Goal: Task Accomplishment & Management: Complete application form

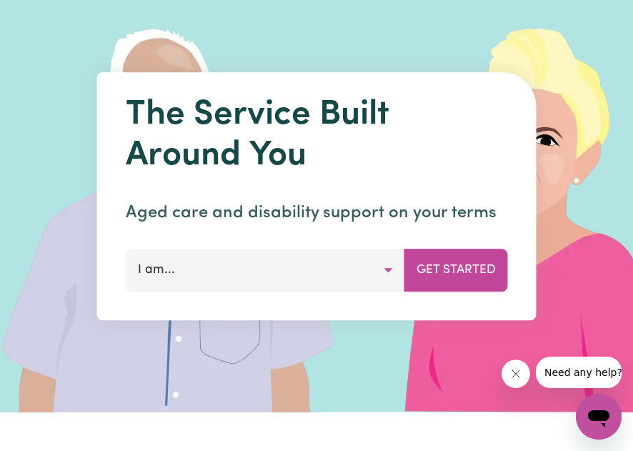
scroll to position [76, 0]
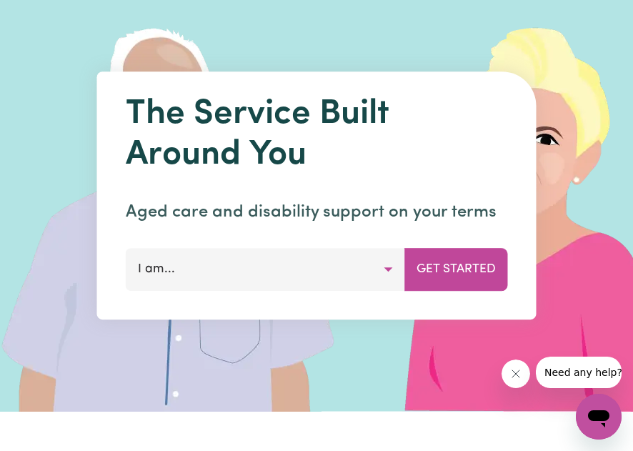
click at [236, 273] on button "I am..." at bounding box center [266, 269] width 280 height 43
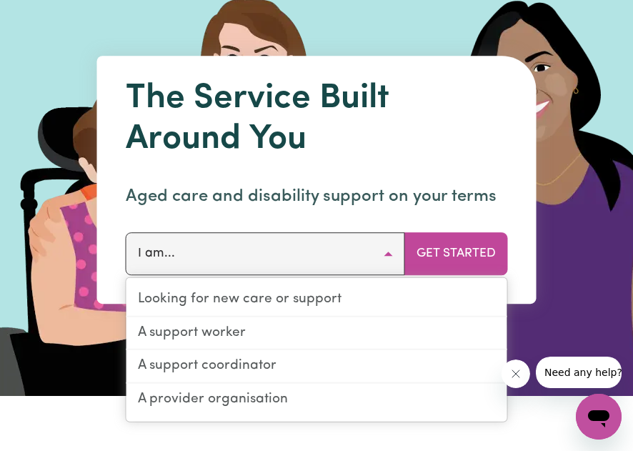
scroll to position [94, 0]
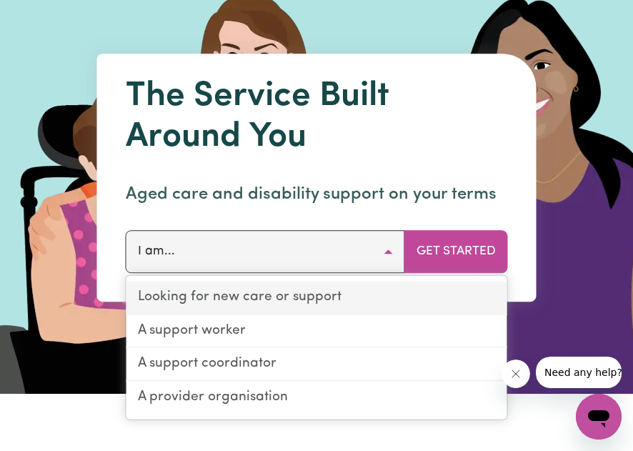
click at [235, 295] on link "Looking for new care or support" at bounding box center [317, 298] width 381 height 34
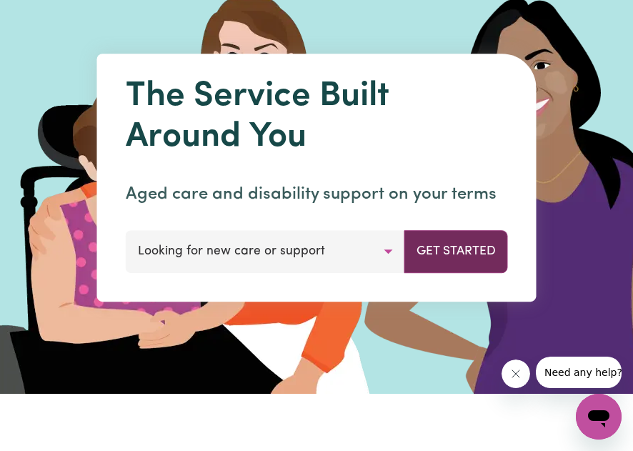
click at [466, 247] on button "Get Started" at bounding box center [457, 251] width 104 height 43
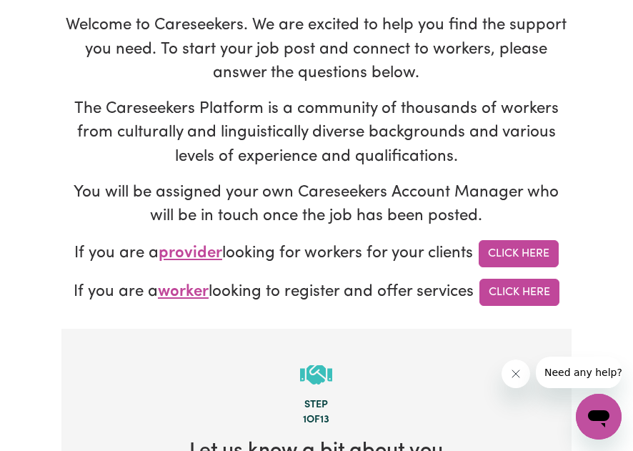
scroll to position [148, 0]
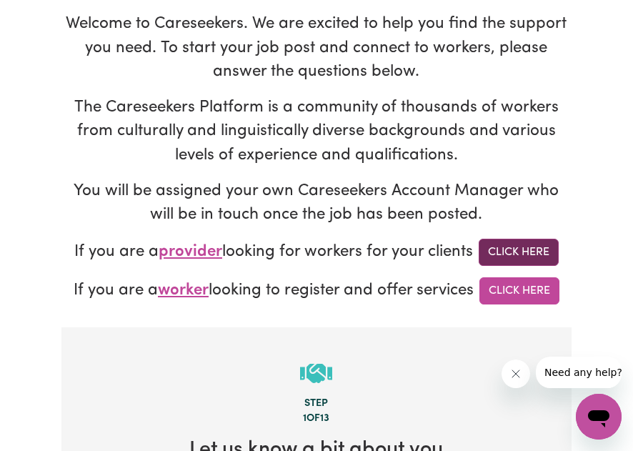
click at [495, 258] on link "Click Here" at bounding box center [519, 252] width 80 height 27
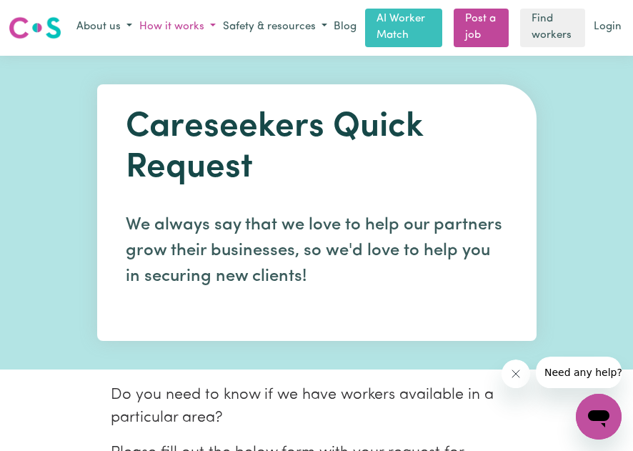
click at [199, 30] on button "How it works" at bounding box center [178, 28] width 84 height 24
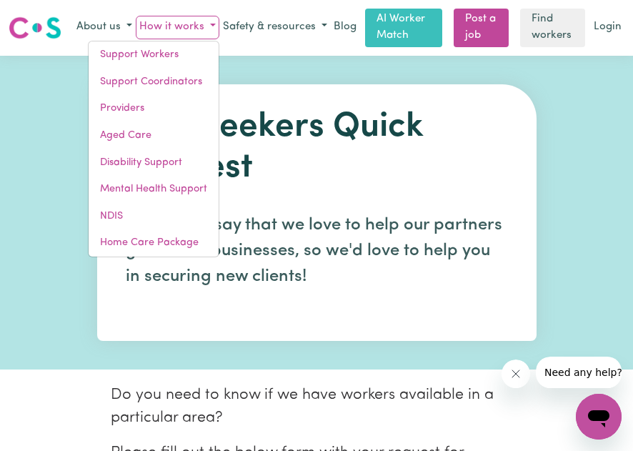
click at [315, 187] on h1 "Careseekers Quick Request" at bounding box center [317, 148] width 382 height 82
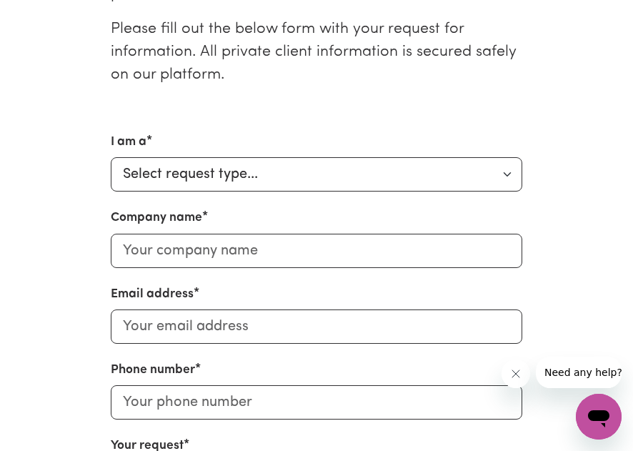
scroll to position [425, 0]
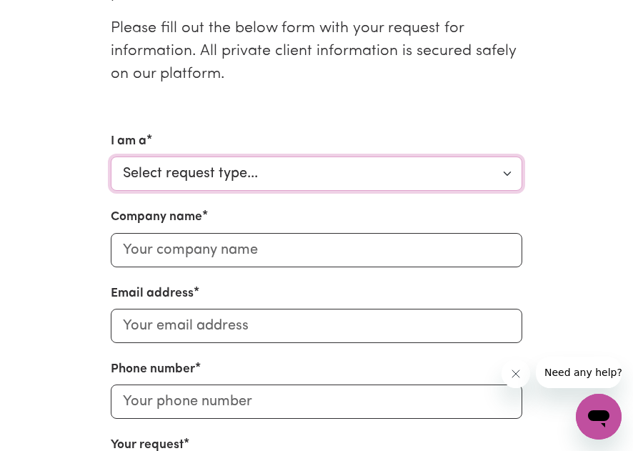
click at [300, 181] on select "Select request type... Individual looking for care and support for myself and m…" at bounding box center [317, 174] width 412 height 34
select select "Individual"
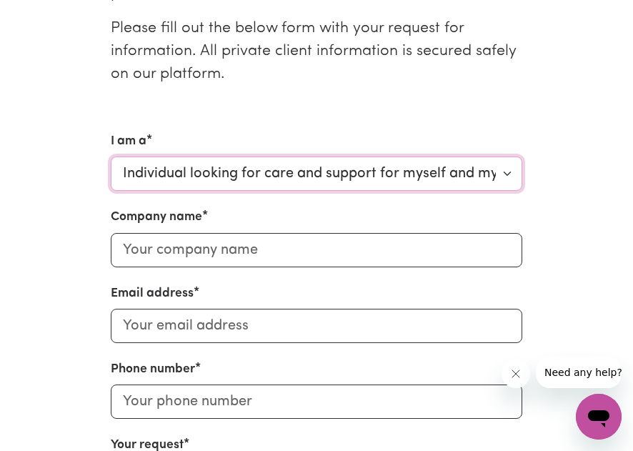
click at [111, 157] on select "Select request type... Individual looking for care and support for myself and m…" at bounding box center [317, 174] width 412 height 34
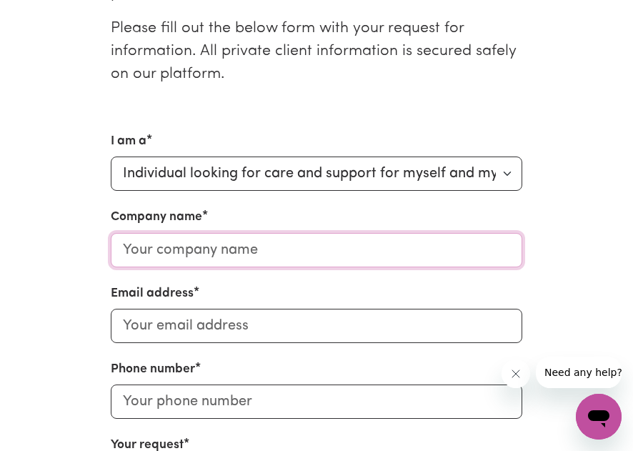
click at [267, 255] on input "Company name" at bounding box center [317, 250] width 412 height 34
type input "NA"
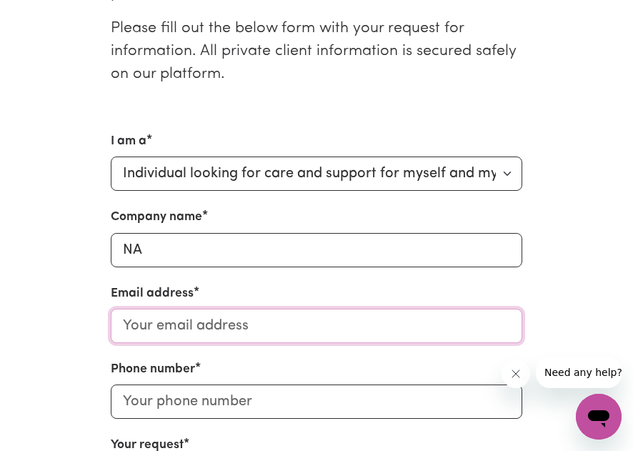
click at [199, 328] on input "Email address" at bounding box center [317, 326] width 412 height 34
drag, startPoint x: 228, startPoint y: 327, endPoint x: 6, endPoint y: 313, distance: 222.8
click at [6, 313] on section "Do you need to know if we have workers available in a particular area? Please f…" at bounding box center [316, 295] width 633 height 700
paste input ".[PERSON_NAME][EMAIL_ADDRESS][DOMAIN_NAME]"
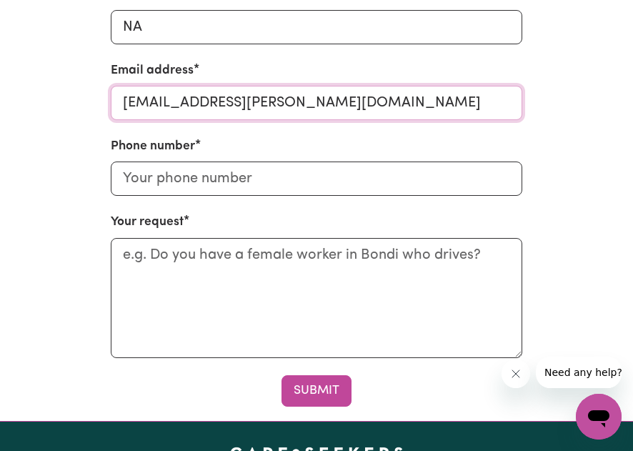
scroll to position [648, 0]
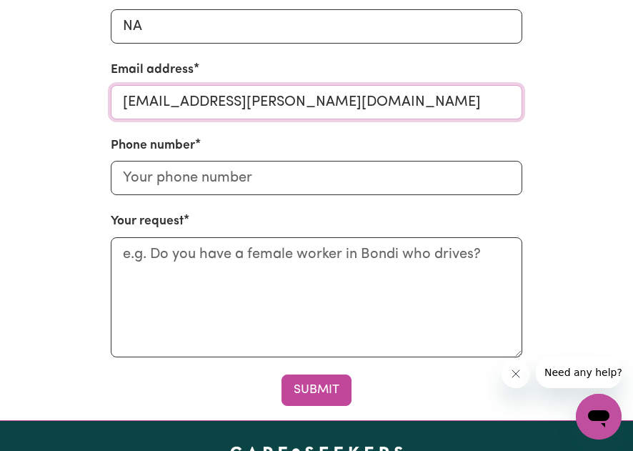
drag, startPoint x: 396, startPoint y: 102, endPoint x: 0, endPoint y: 127, distance: 396.9
click at [0, 127] on section "Do you need to know if we have workers available in a particular area? Please f…" at bounding box center [316, 71] width 633 height 700
type input "[EMAIL_ADDRESS][DOMAIN_NAME]"
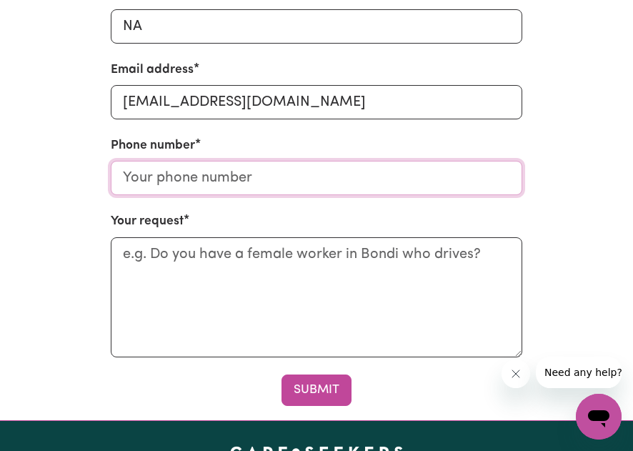
click at [146, 185] on input "Phone number" at bounding box center [317, 178] width 412 height 34
type input "0452417133"
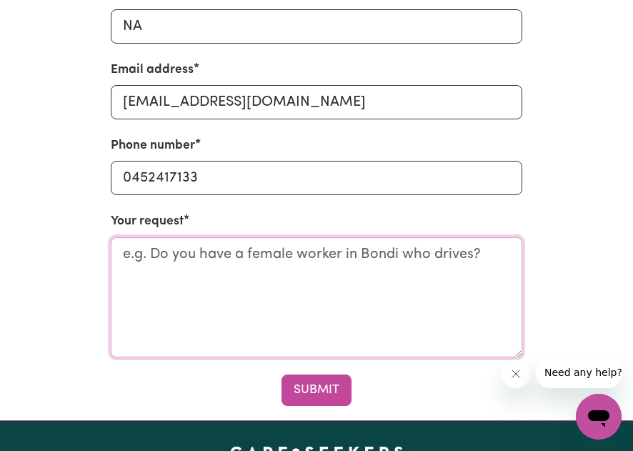
click at [178, 266] on textarea "Your request" at bounding box center [317, 297] width 412 height 120
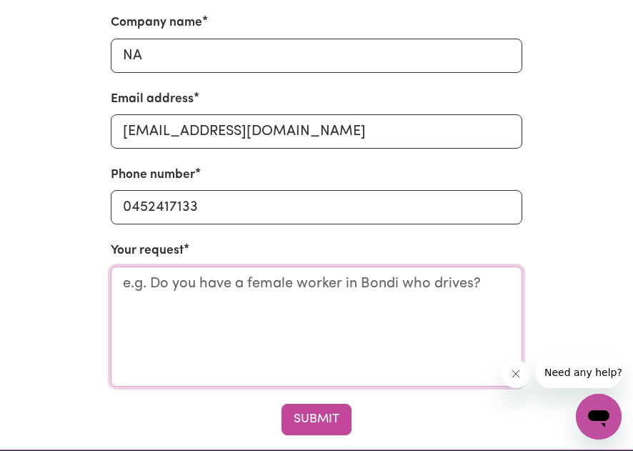
scroll to position [621, 0]
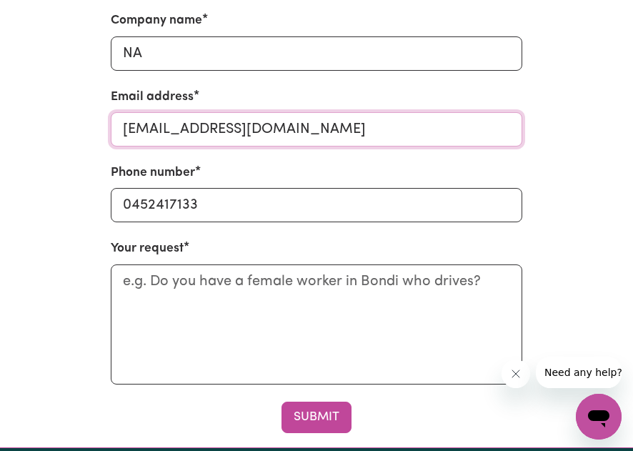
drag, startPoint x: 403, startPoint y: 125, endPoint x: 31, endPoint y: 192, distance: 377.1
click at [31, 192] on section "Do you need to know if we have workers available in a particular area? Please f…" at bounding box center [316, 98] width 633 height 700
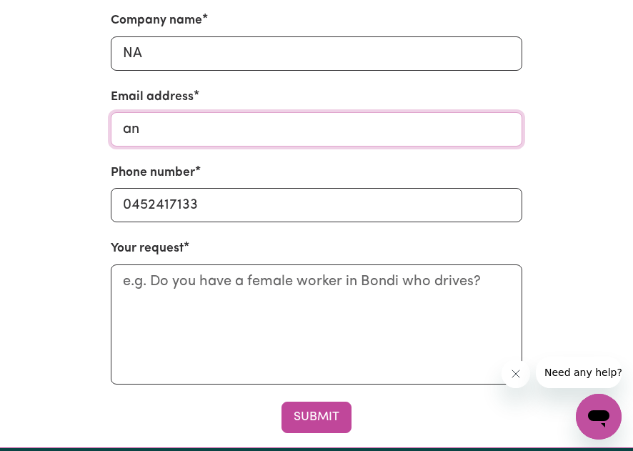
type input "a"
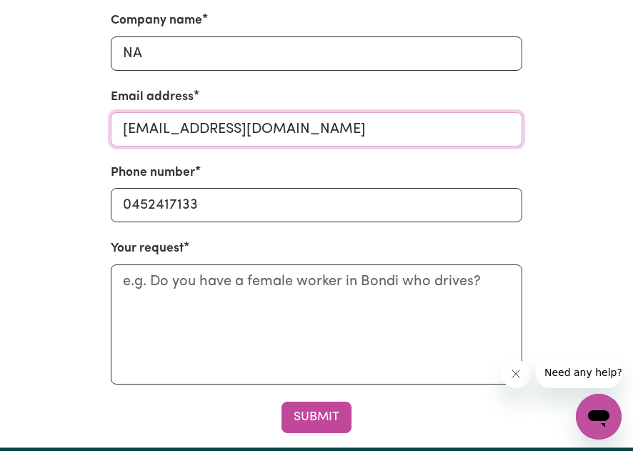
type input "[EMAIL_ADDRESS][DOMAIN_NAME]"
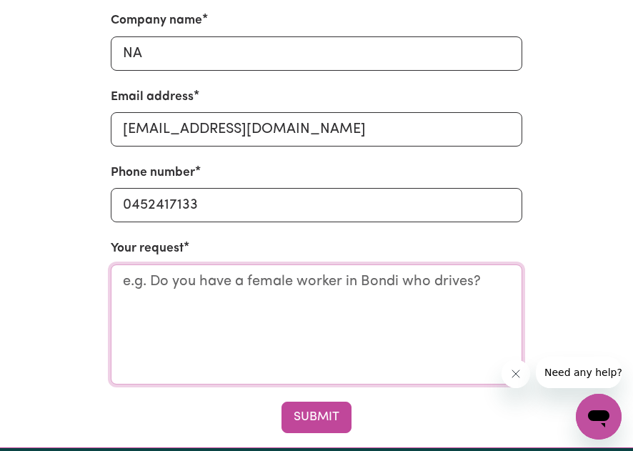
click at [168, 289] on textarea "Your request" at bounding box center [317, 325] width 412 height 120
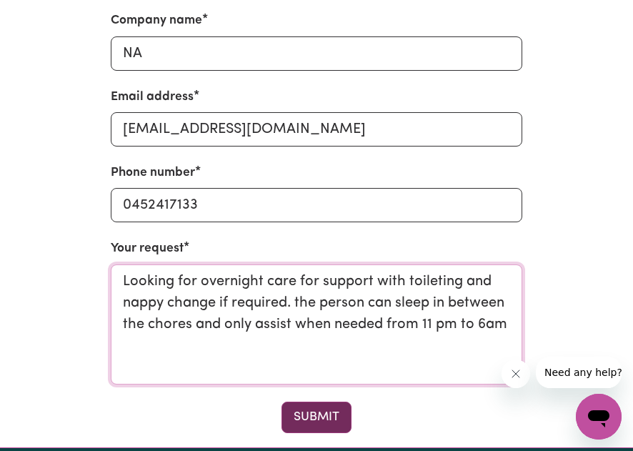
type textarea "Looking for overnight care for support with toileting and nappy change if requi…"
click at [292, 410] on button "Submit" at bounding box center [317, 417] width 70 height 31
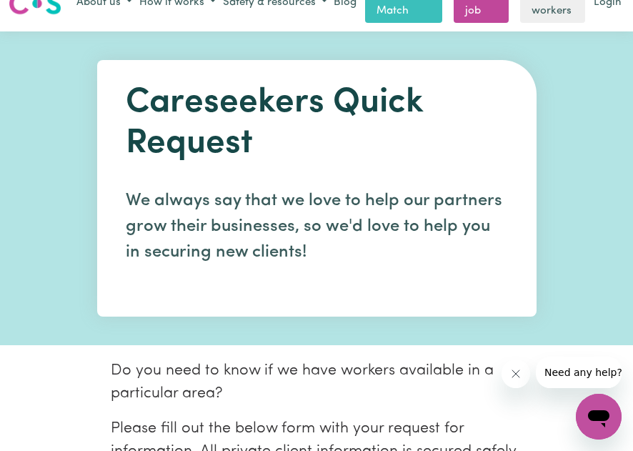
scroll to position [0, 0]
